Goal: Feedback & Contribution: Submit feedback/report problem

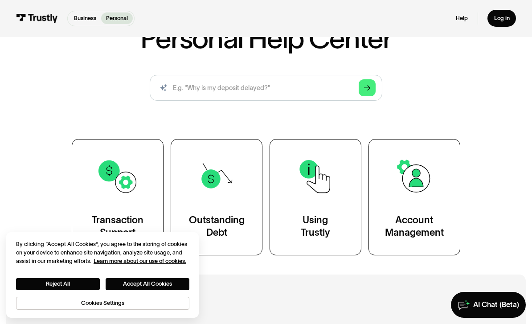
scroll to position [69, 0]
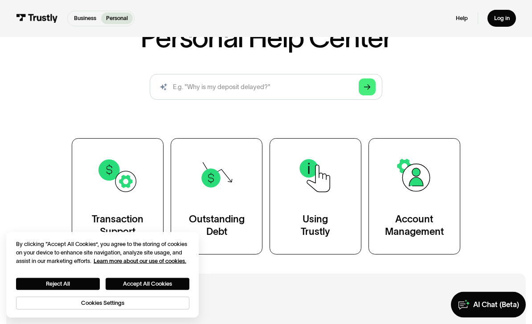
click at [491, 228] on div "Personal Help Center AI-powered search ( 1 / 4 ) Type your question and our sma…" at bounding box center [265, 139] width 465 height 231
click at [491, 227] on div "Personal Help Center AI-powered search ( 1 / 4 ) Type your question and our sma…" at bounding box center [265, 139] width 465 height 231
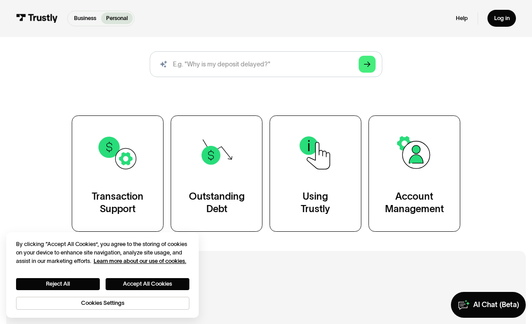
scroll to position [98, 0]
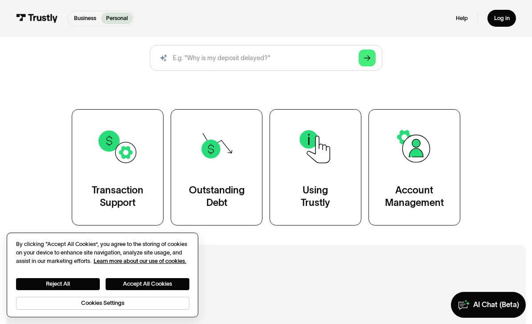
click at [178, 290] on button "Accept All Cookies" at bounding box center [148, 284] width 84 height 12
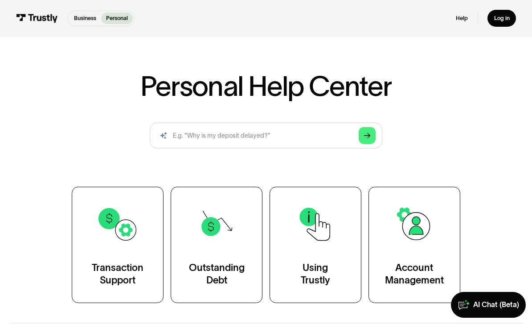
scroll to position [20, 0]
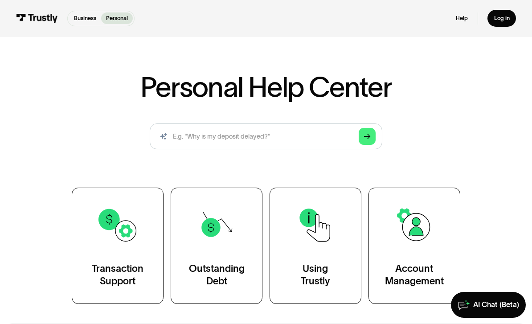
click at [115, 246] on img at bounding box center [118, 225] width 42 height 42
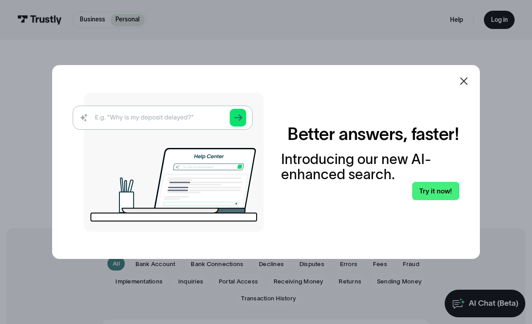
click at [446, 200] on link "Try it now!" at bounding box center [435, 191] width 47 height 18
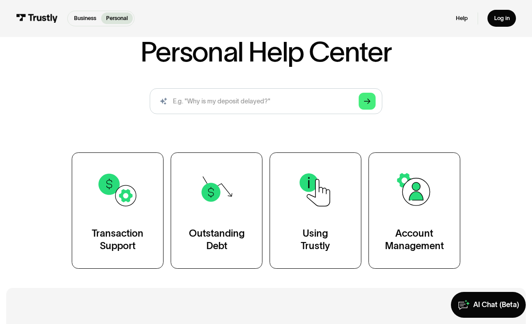
scroll to position [54, 0]
click at [332, 218] on link "Using Trustly" at bounding box center [316, 211] width 92 height 116
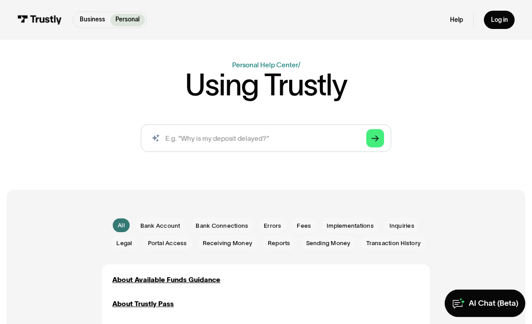
scroll to position [37, 0]
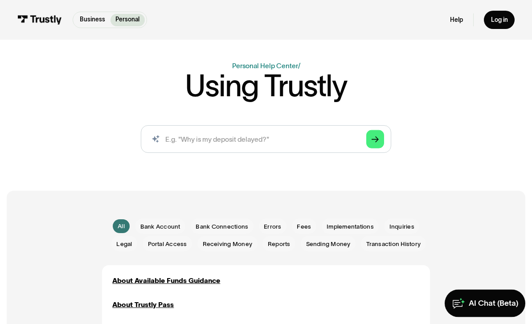
click at [168, 219] on div "Email Form" at bounding box center [160, 227] width 50 height 16
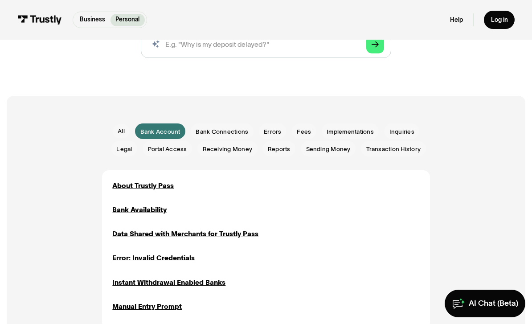
scroll to position [144, 0]
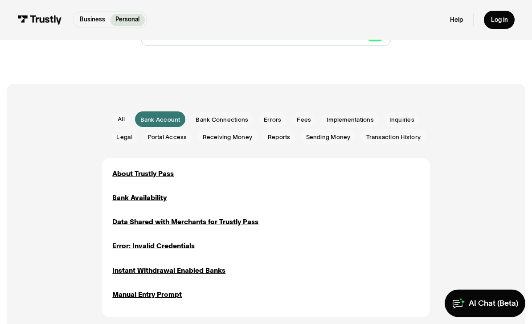
click at [230, 133] on span "Receiving Money" at bounding box center [228, 137] width 50 height 8
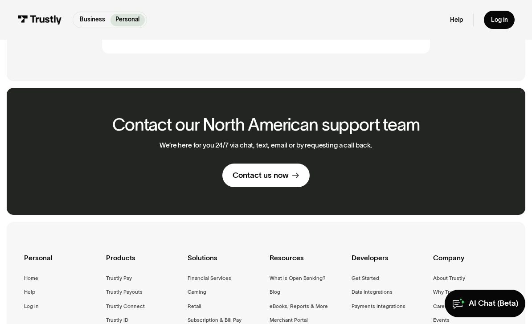
scroll to position [301, 0]
click at [270, 177] on div "Contact us now" at bounding box center [261, 176] width 56 height 10
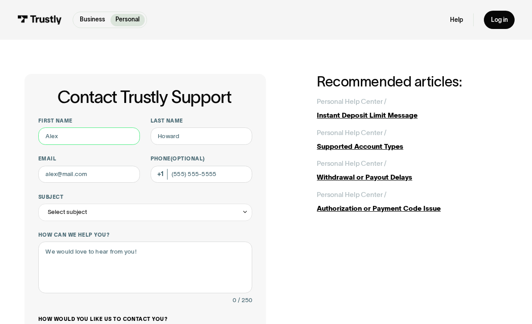
click at [99, 142] on input "First name" at bounding box center [89, 136] width 102 height 17
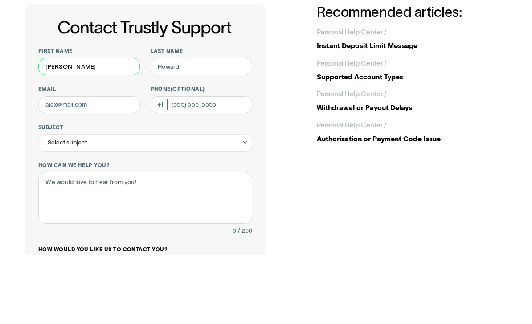
type input "[PERSON_NAME]"
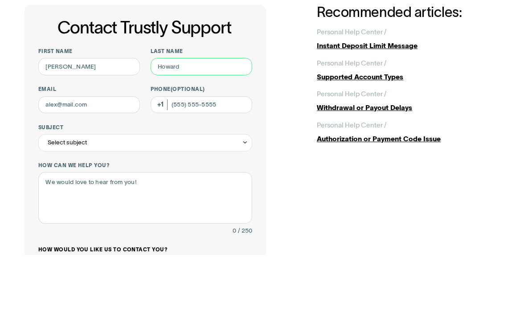
click at [195, 128] on input "Last name" at bounding box center [202, 136] width 102 height 17
type input "[PERSON_NAME]"
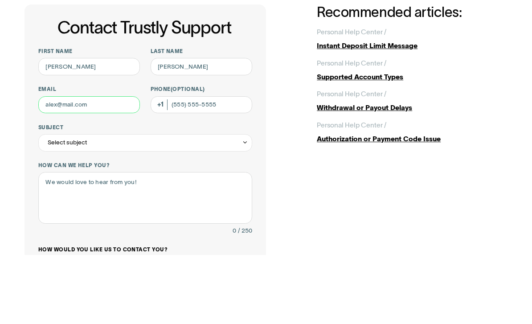
click at [93, 166] on input "Email" at bounding box center [89, 174] width 102 height 17
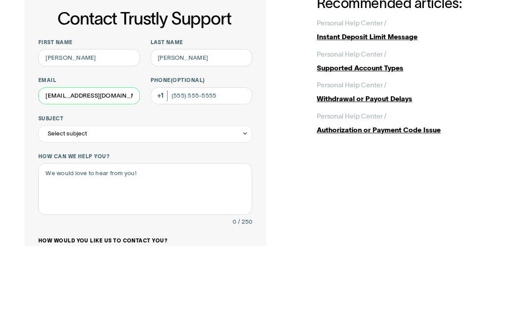
type input "[EMAIL_ADDRESS][DOMAIN_NAME]"
click at [149, 204] on div "Select subject" at bounding box center [145, 212] width 214 height 17
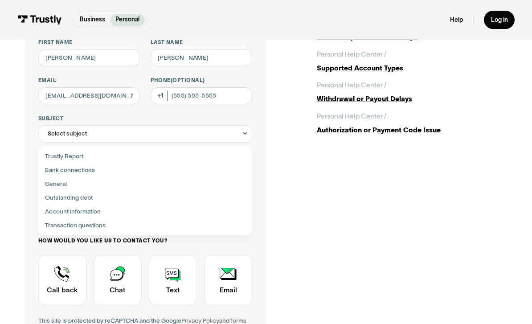
click at [51, 227] on span "Transaction questions" at bounding box center [75, 225] width 61 height 10
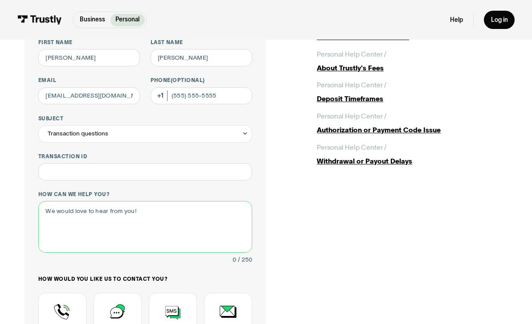
click at [64, 218] on textarea "How can we help you?" at bounding box center [145, 227] width 214 height 52
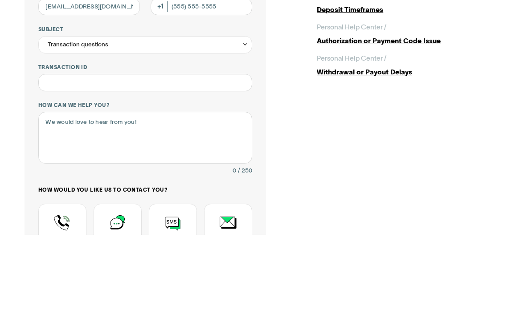
click at [77, 126] on div "Transaction questions" at bounding box center [145, 134] width 214 height 17
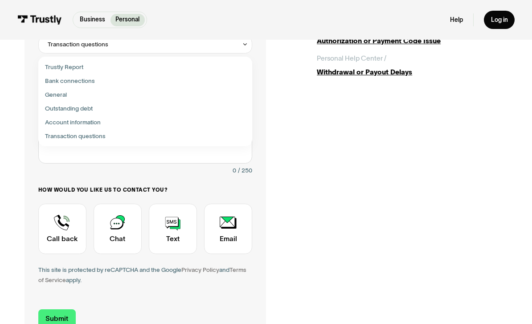
click at [52, 98] on span "General" at bounding box center [56, 95] width 22 height 10
type input "*******"
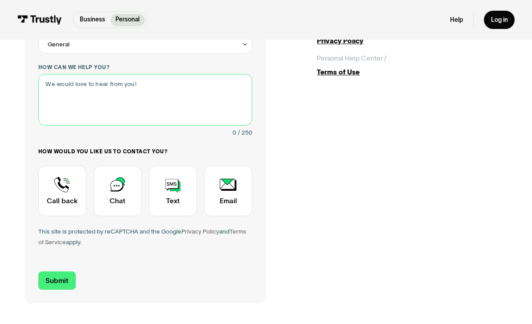
click at [64, 103] on textarea "How can we help you?" at bounding box center [145, 100] width 214 height 52
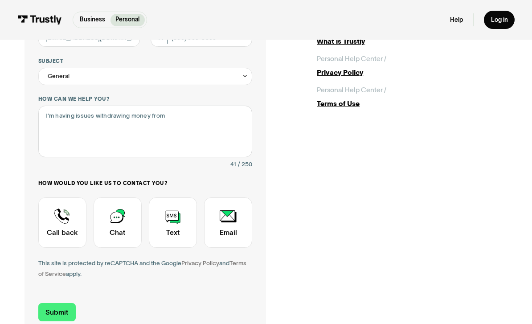
scroll to position [136, 0]
click at [212, 119] on textarea "I’m having issues withdrawing money from" at bounding box center [145, 132] width 214 height 52
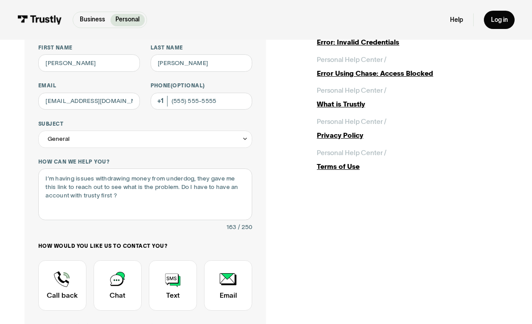
scroll to position [73, 0]
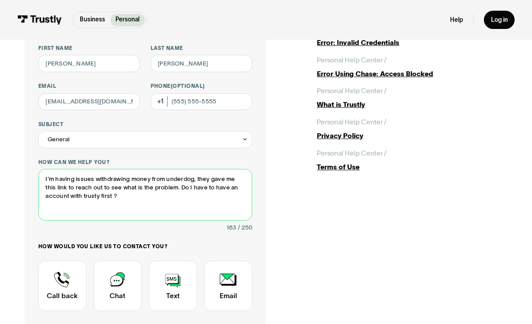
type textarea "I’m having issues withdrawing money from underdog, they gave me this link to re…"
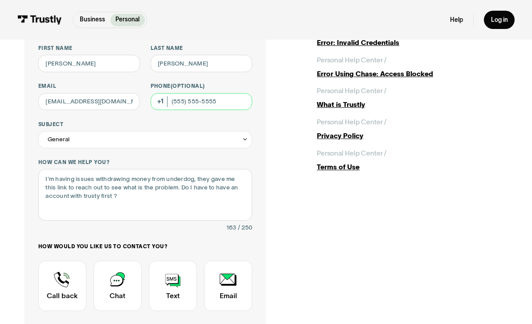
click at [226, 100] on input "Phone (Optional)" at bounding box center [202, 101] width 102 height 17
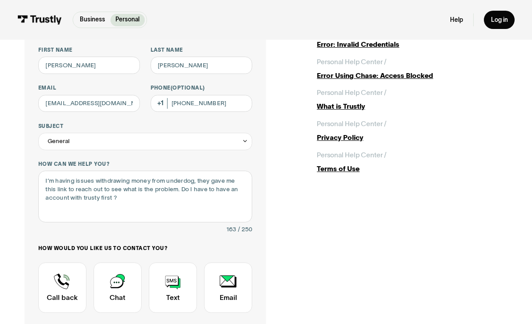
scroll to position [69, 0]
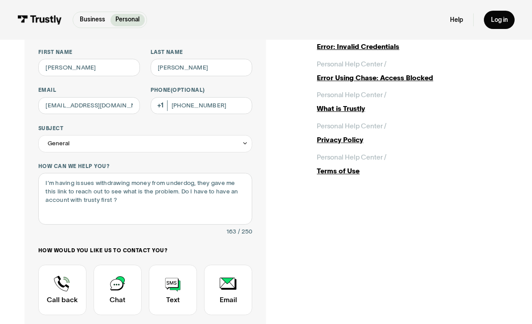
click at [180, 285] on div "Contact Trustly Support" at bounding box center [173, 290] width 48 height 51
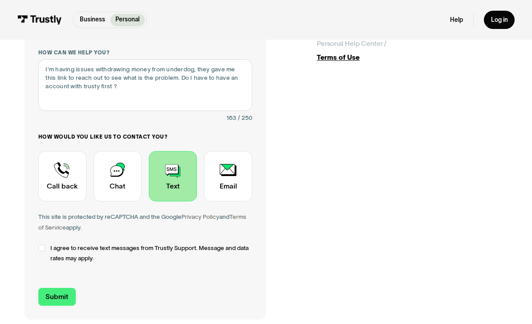
scroll to position [196, 0]
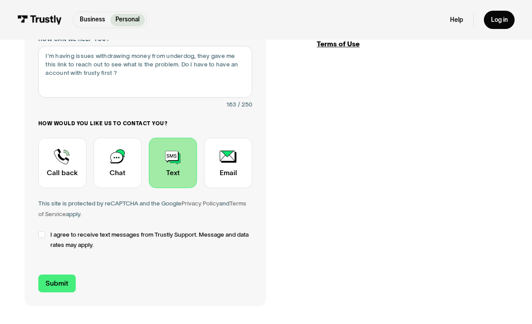
click at [48, 230] on label "I agree to receive text messages from Trustly Support. Message and data rates m…" at bounding box center [145, 240] width 214 height 21
click at [66, 280] on input "Submit" at bounding box center [56, 284] width 37 height 18
type input "[PHONE_NUMBER]"
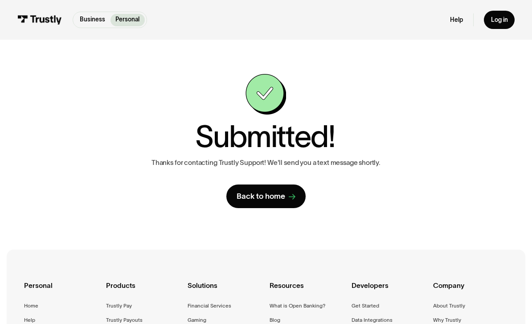
click at [499, 17] on div "Log in" at bounding box center [499, 20] width 17 height 8
